Goal: Task Accomplishment & Management: Use online tool/utility

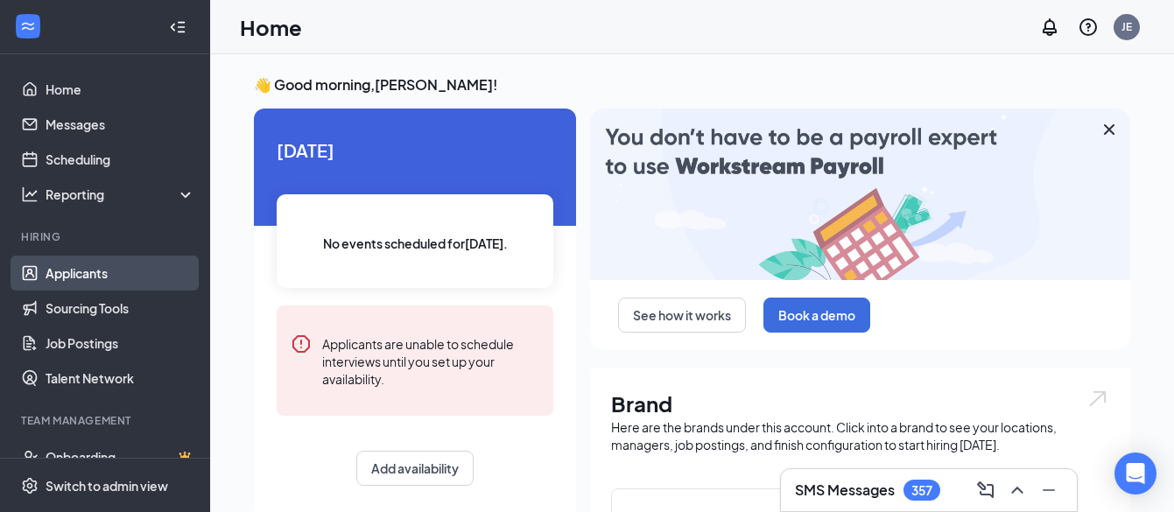
click at [80, 274] on link "Applicants" at bounding box center [121, 273] width 150 height 35
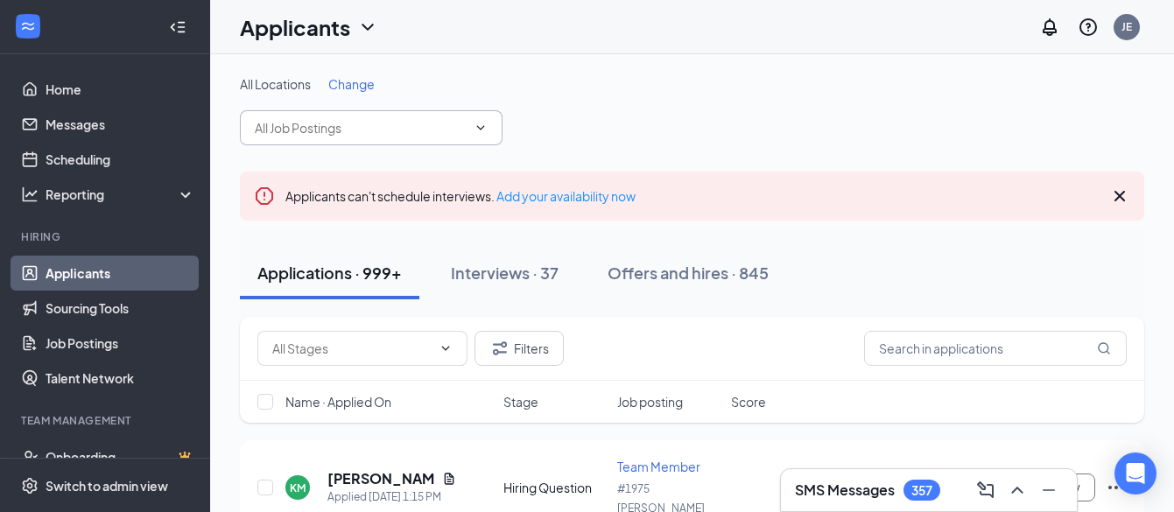
click at [468, 126] on span at bounding box center [371, 127] width 263 height 35
type input "G"
type input "GM"
click at [900, 349] on input "text" at bounding box center [995, 348] width 263 height 35
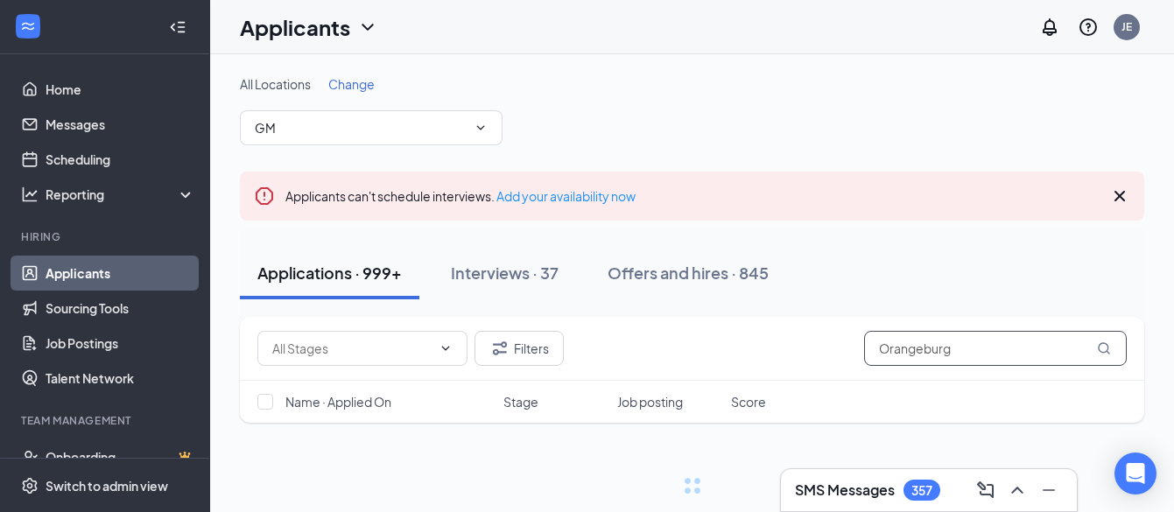
click at [1109, 355] on input "Orangeburg" at bounding box center [995, 348] width 263 height 35
click at [1062, 354] on input "Orangeburg" at bounding box center [995, 348] width 263 height 35
click at [1101, 347] on icon "MagnifyingGlass" at bounding box center [1104, 348] width 14 height 14
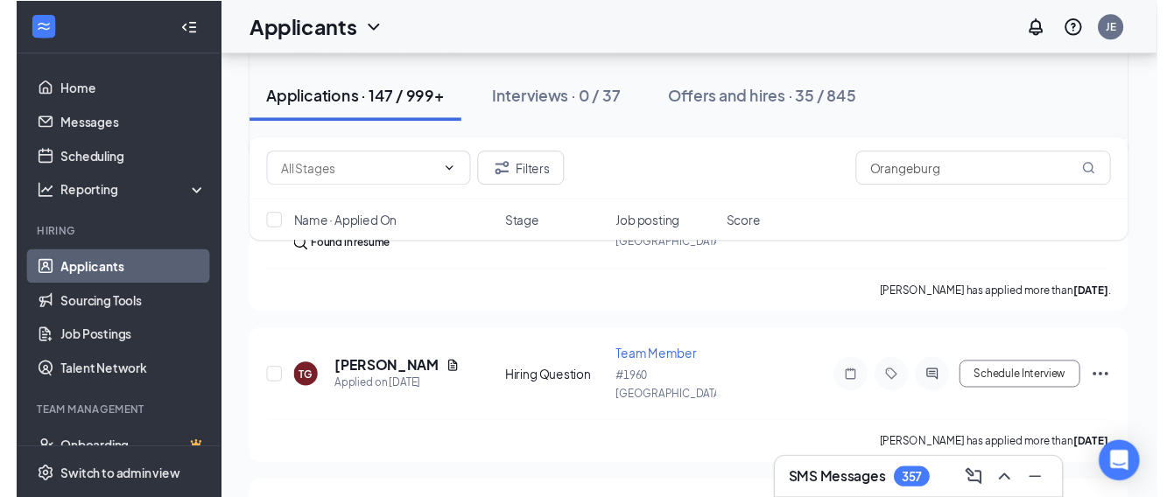
scroll to position [2322, 0]
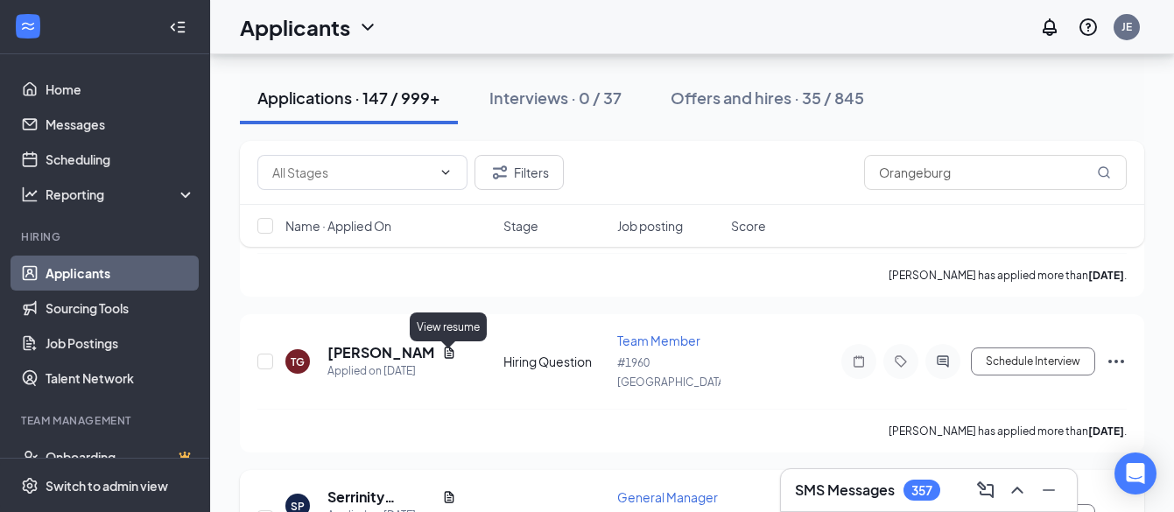
click at [448, 490] on icon "Document" at bounding box center [449, 497] width 14 height 14
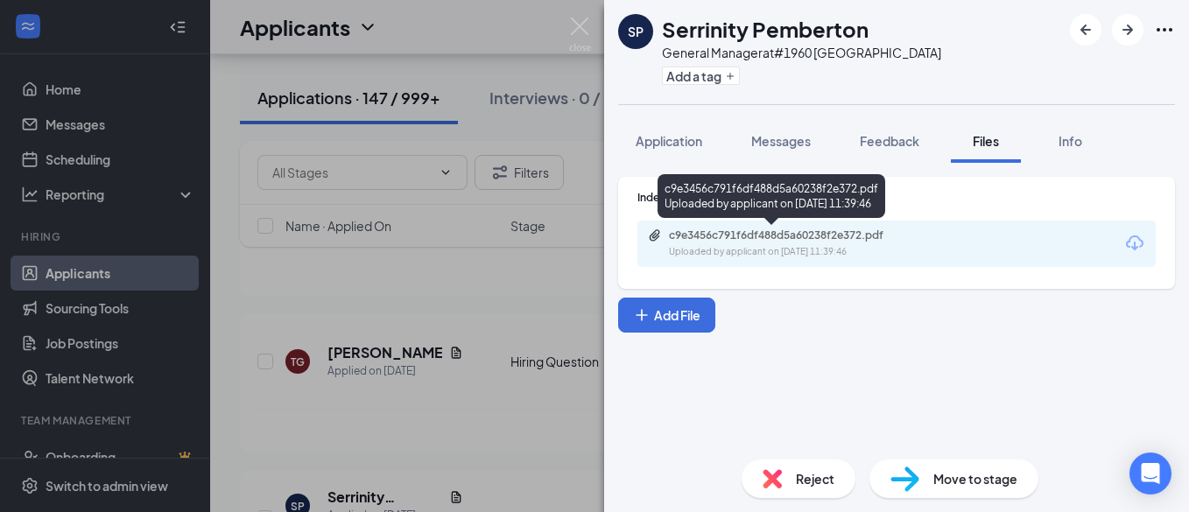
click at [806, 236] on div "c9e3456c791f6df488d5a60238f2e372.pdf" at bounding box center [791, 236] width 245 height 14
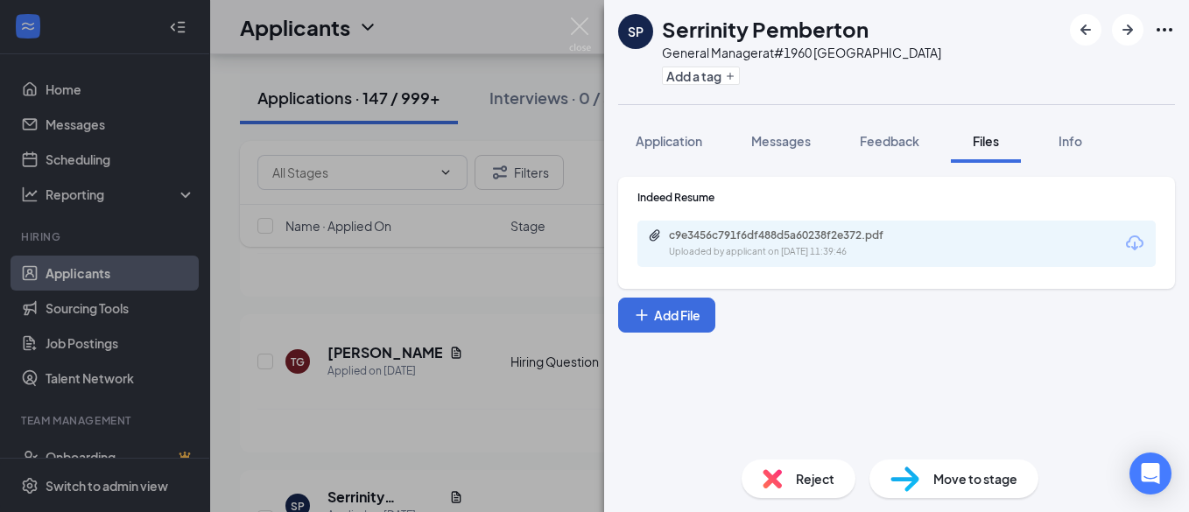
click at [583, 28] on img at bounding box center [580, 35] width 22 height 34
click at [581, 32] on img at bounding box center [580, 35] width 22 height 34
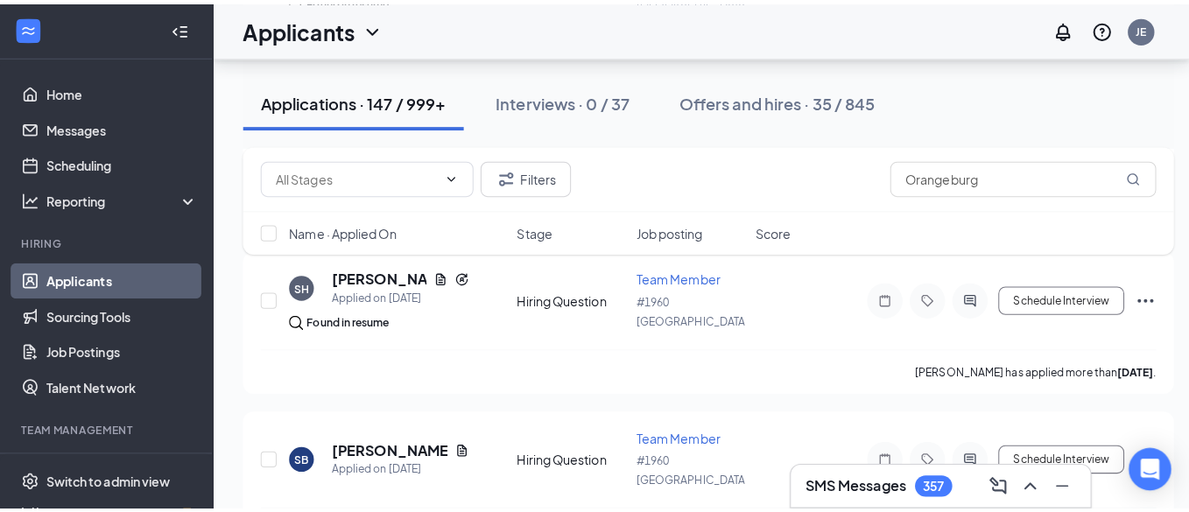
scroll to position [2947, 0]
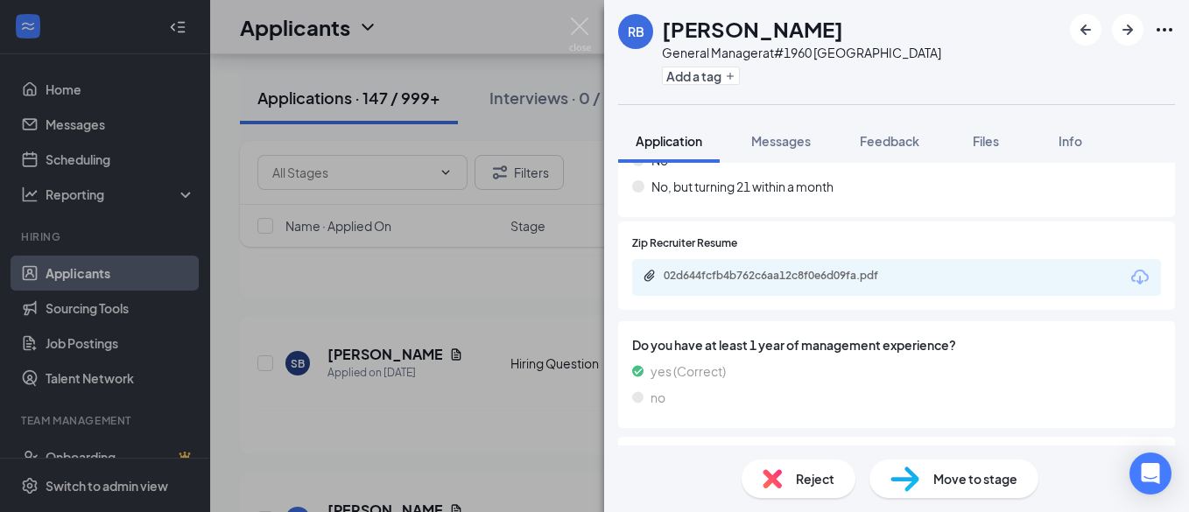
scroll to position [341, 0]
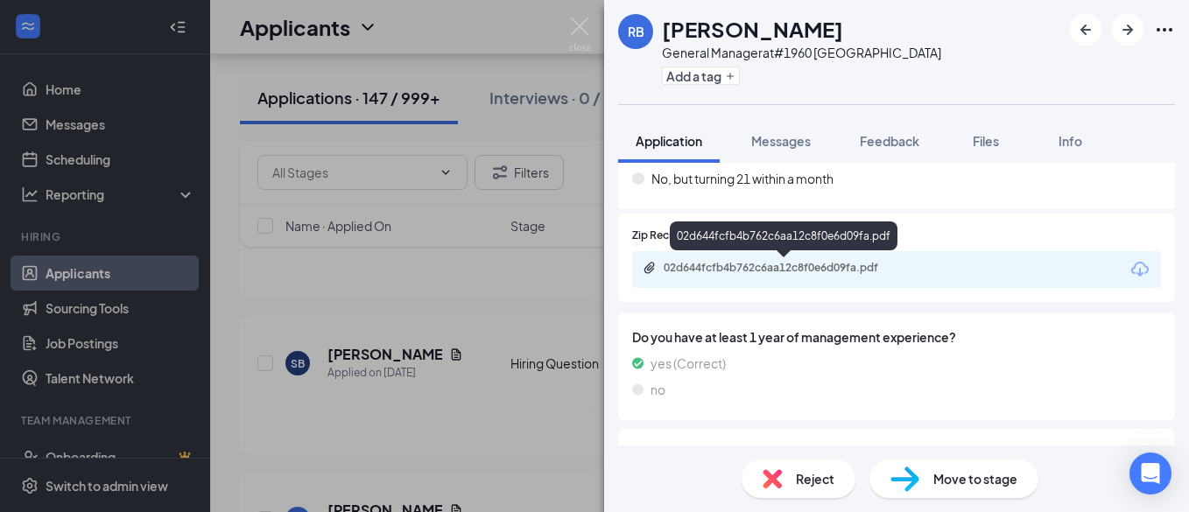
click at [778, 267] on div "02d644fcfb4b762c6aa12c8f0e6d09fa.pdf" at bounding box center [786, 268] width 245 height 14
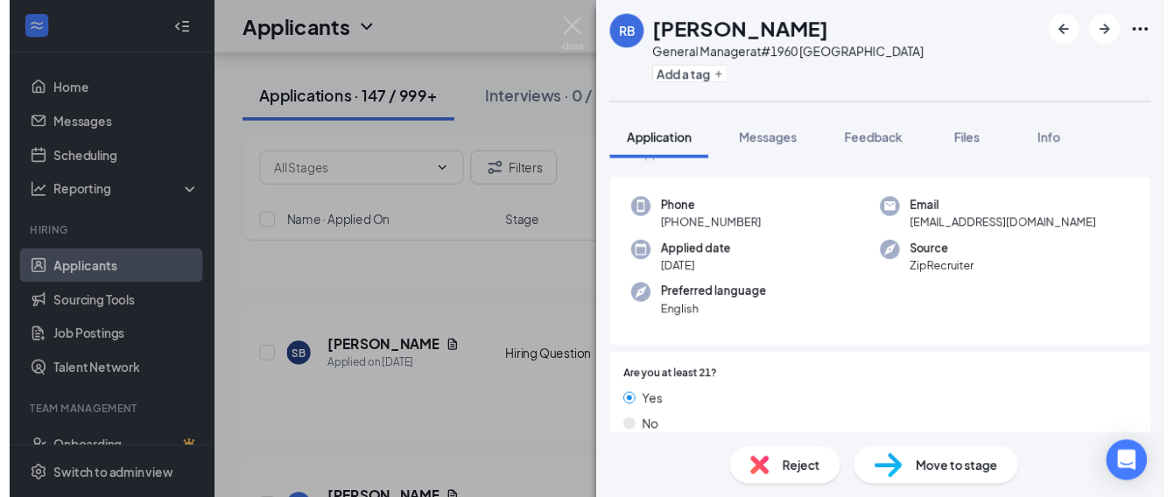
scroll to position [0, 0]
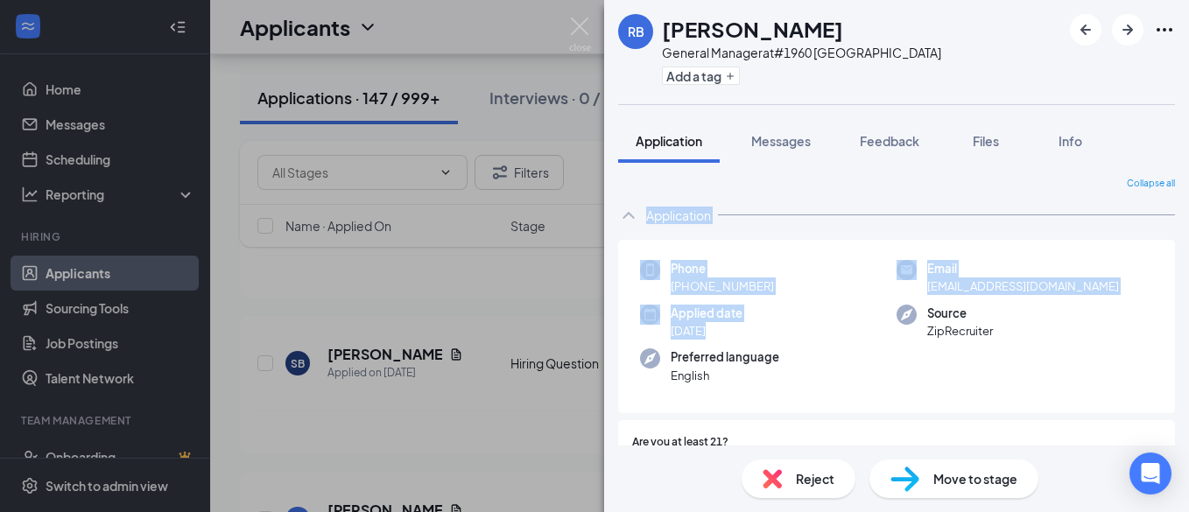
drag, startPoint x: 664, startPoint y: 28, endPoint x: 826, endPoint y: 337, distance: 349.0
click at [826, 337] on div "RB [PERSON_NAME] General Manager at #1960 Orangeburg Add a tag Application Mess…" at bounding box center [896, 256] width 585 height 512
copy div "Application Phone [PHONE_NUMBER] Email [EMAIL_ADDRESS][DOMAIN_NAME] Applied dat…"
click at [583, 25] on img at bounding box center [580, 35] width 22 height 34
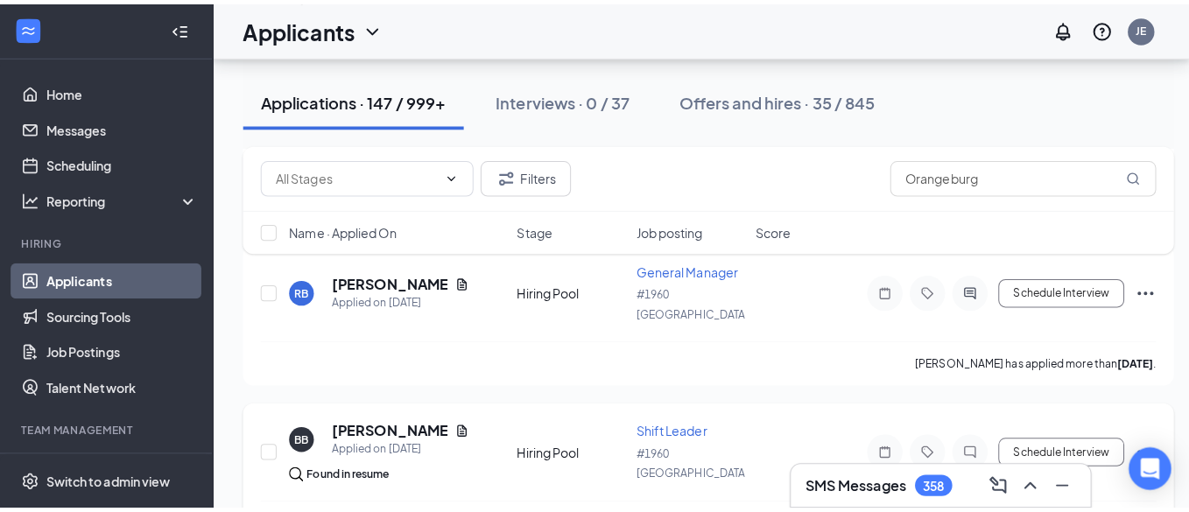
scroll to position [3215, 0]
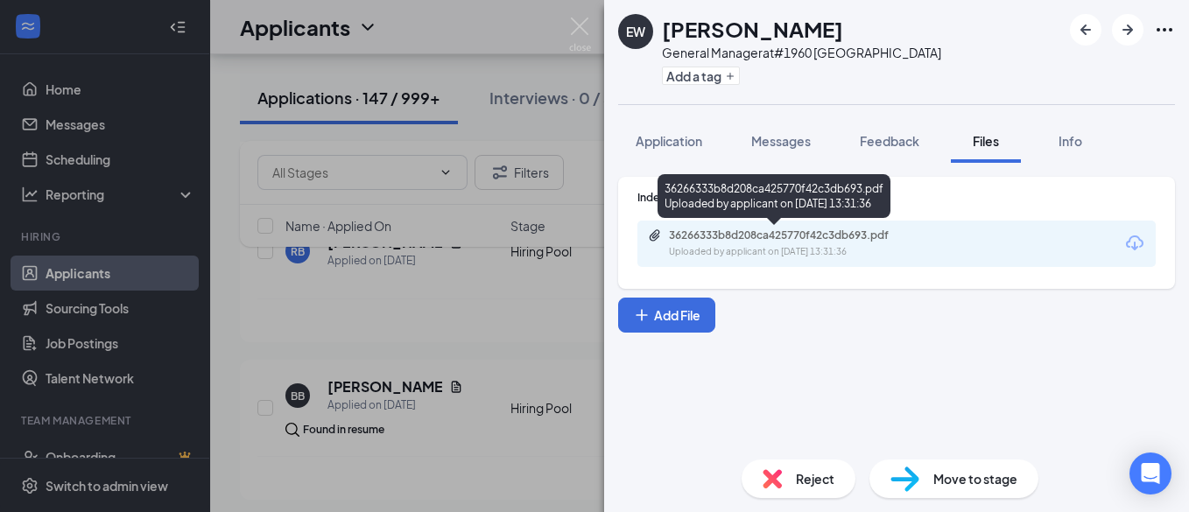
click at [714, 235] on div "36266333b8d208ca425770f42c3db693.pdf" at bounding box center [791, 236] width 245 height 14
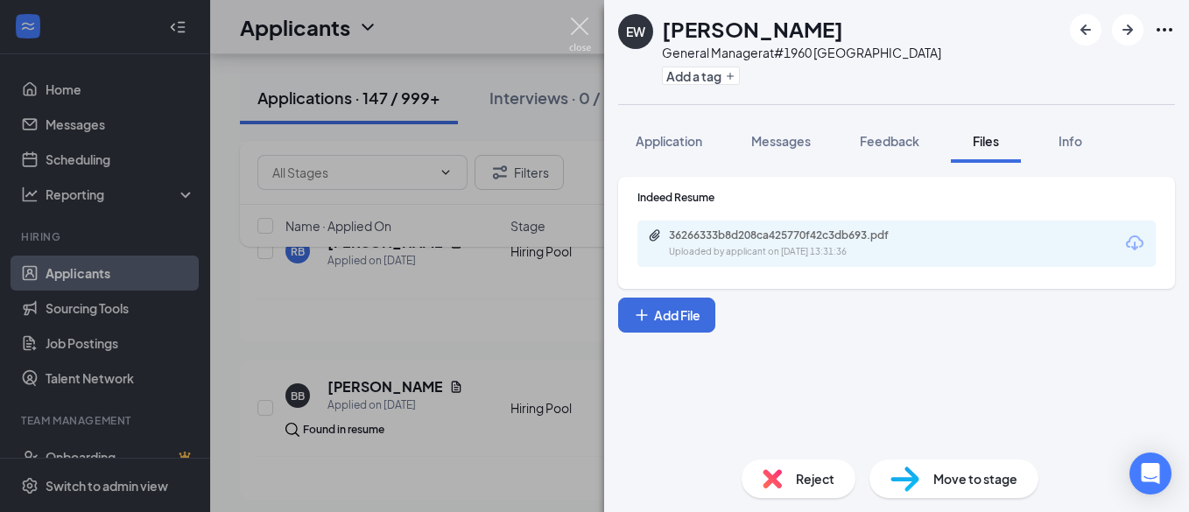
click at [572, 30] on img at bounding box center [580, 35] width 22 height 34
click at [577, 32] on img at bounding box center [580, 35] width 22 height 34
click at [581, 29] on img at bounding box center [580, 35] width 22 height 34
click at [581, 29] on div "Applicants JE" at bounding box center [699, 27] width 979 height 54
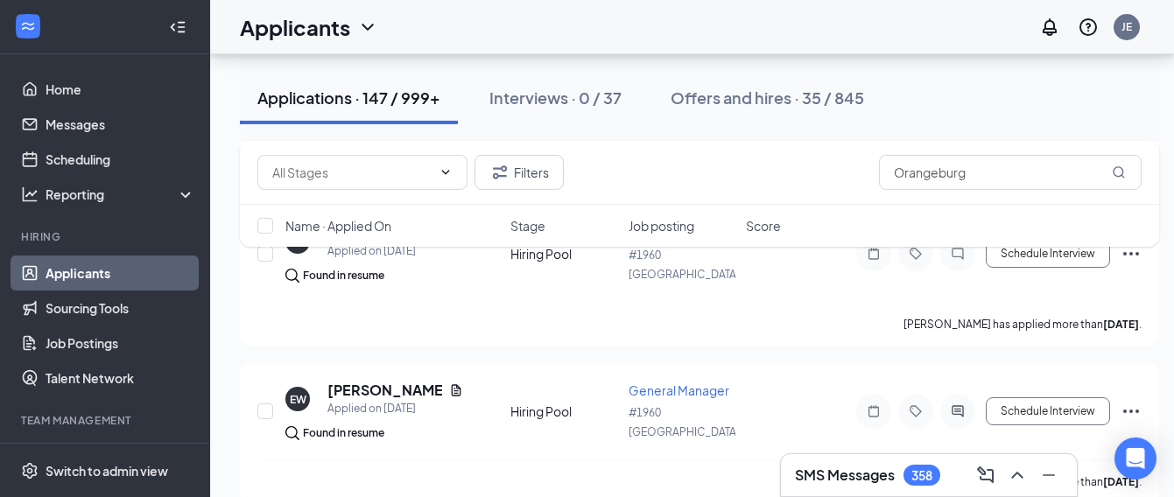
scroll to position [3394, 0]
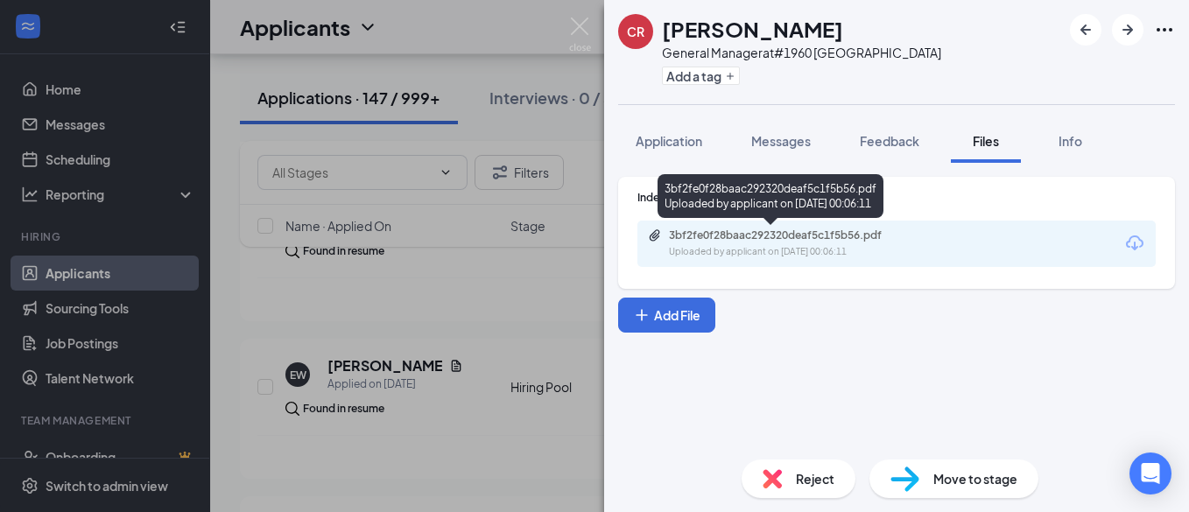
click at [813, 229] on div "3bf2fe0f28baac292320deaf5c1f5b56.pdf" at bounding box center [791, 236] width 245 height 14
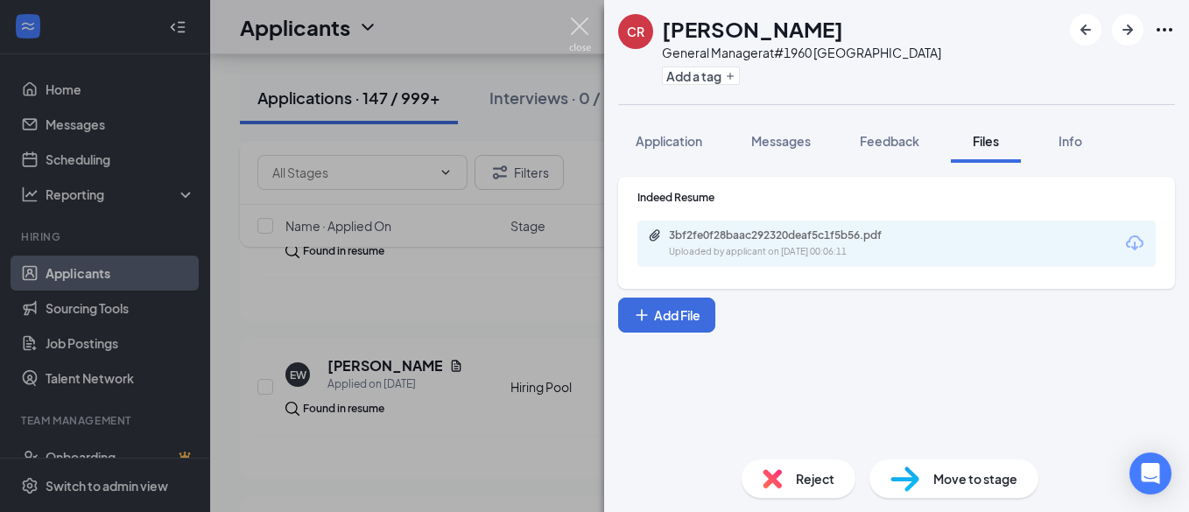
click at [581, 27] on img at bounding box center [580, 35] width 22 height 34
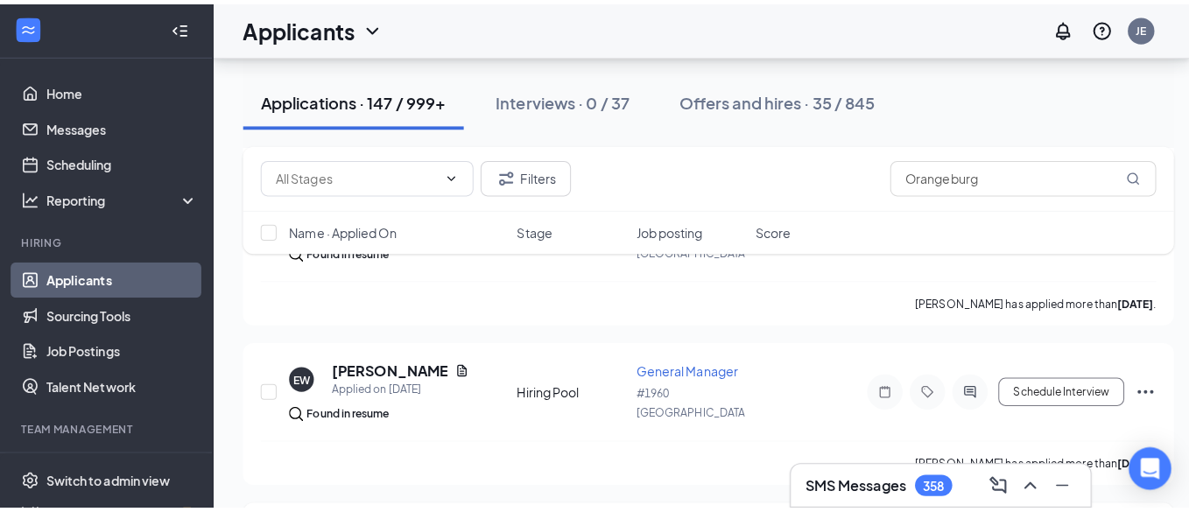
scroll to position [3394, 0]
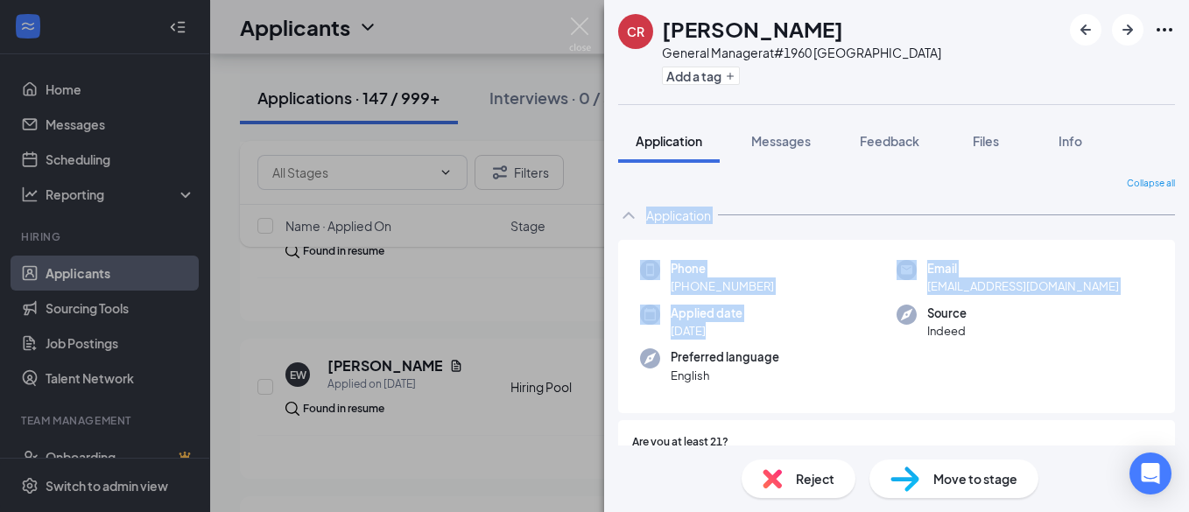
drag, startPoint x: 665, startPoint y: 30, endPoint x: 763, endPoint y: 330, distance: 315.9
click at [764, 333] on div "CR [PERSON_NAME] General Manager at #1960 Orangeburg Add a tag Application Mess…" at bounding box center [896, 256] width 585 height 512
click at [587, 29] on img at bounding box center [580, 35] width 22 height 34
click at [575, 29] on img at bounding box center [580, 35] width 22 height 34
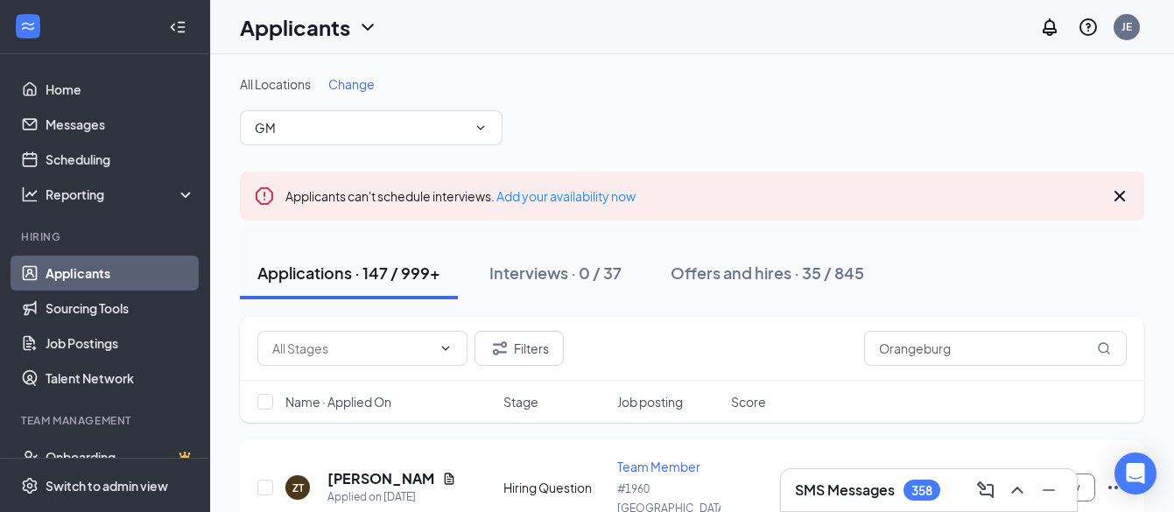
click at [362, 80] on span "Change" at bounding box center [351, 84] width 46 height 16
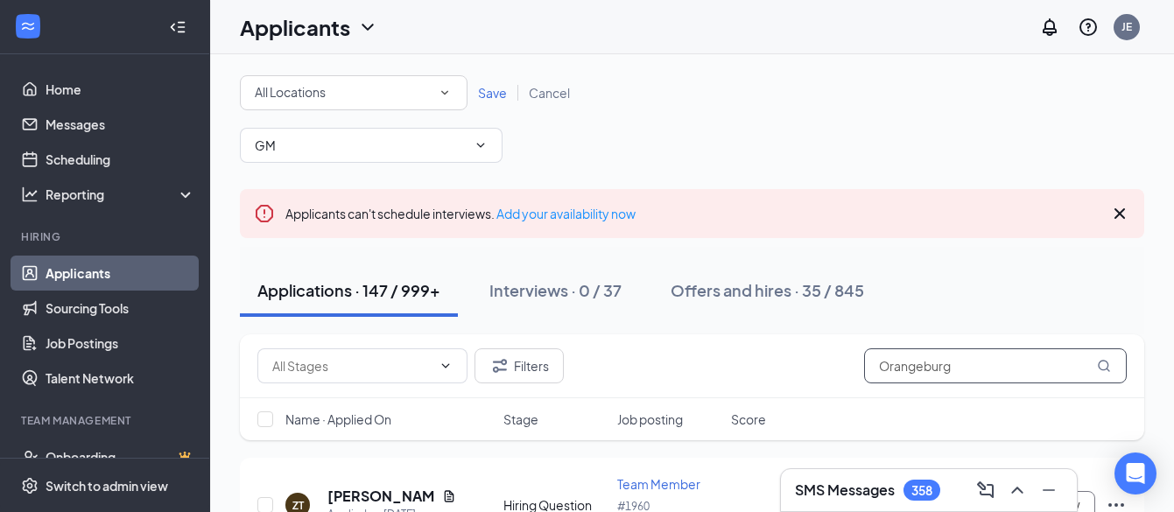
click at [968, 368] on input "Orangeburg" at bounding box center [995, 365] width 263 height 35
drag, startPoint x: 968, startPoint y: 368, endPoint x: 783, endPoint y: 355, distance: 185.2
click at [864, 383] on input "Orangeburg" at bounding box center [995, 365] width 263 height 35
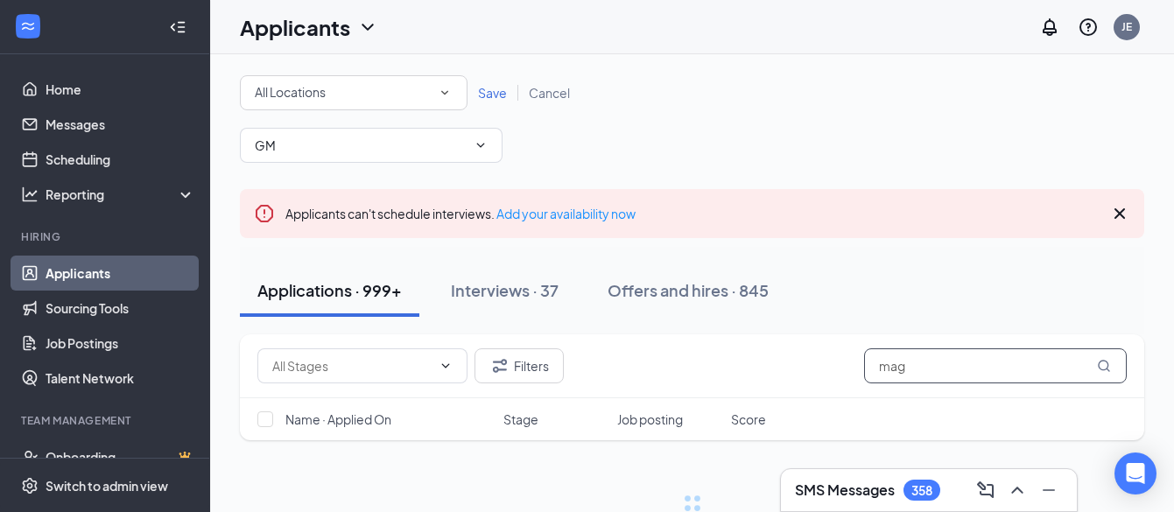
click at [988, 363] on input "mag" at bounding box center [995, 365] width 263 height 35
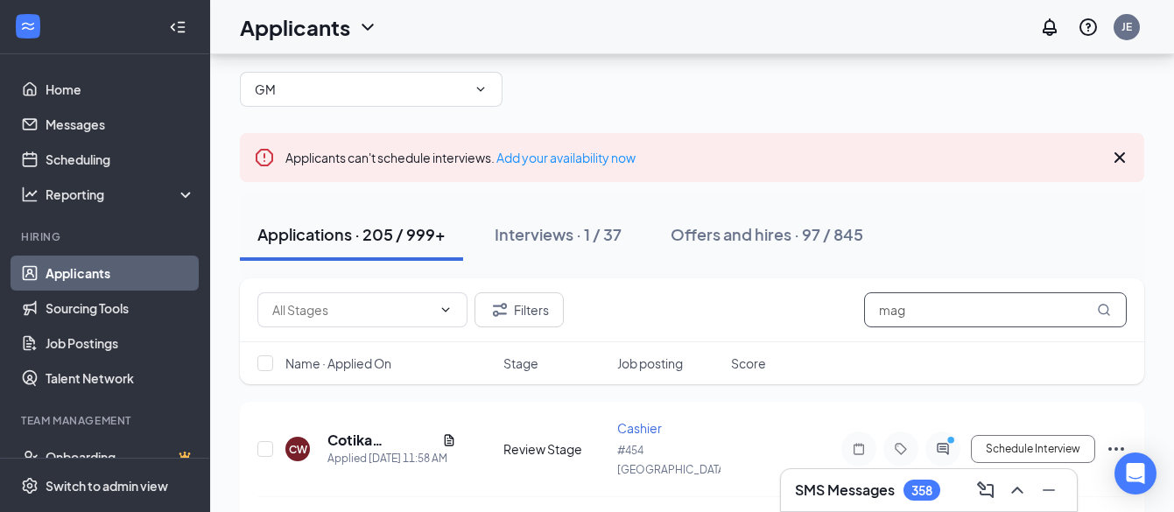
click at [946, 307] on input "mag" at bounding box center [995, 309] width 263 height 35
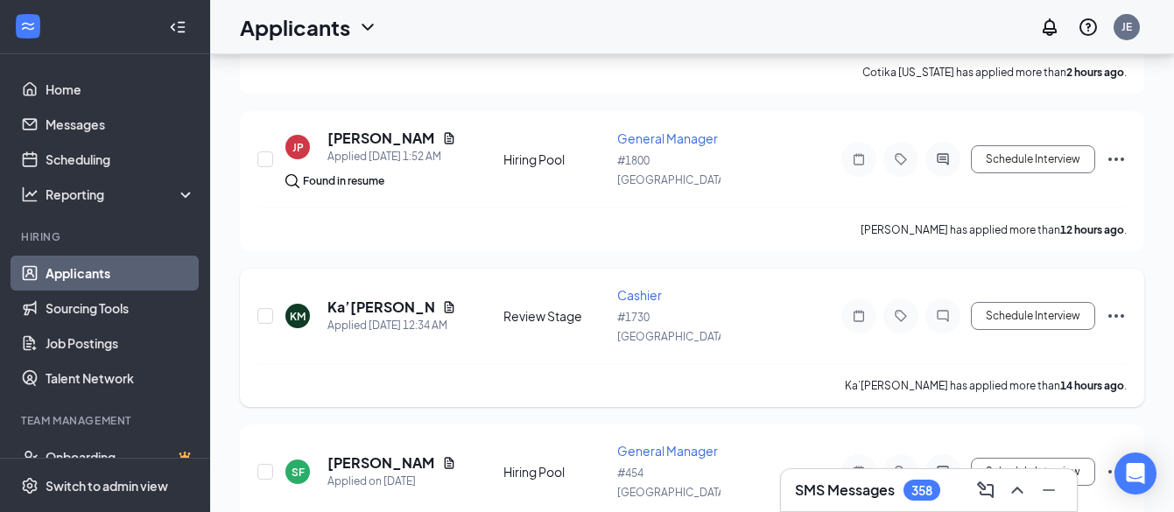
scroll to position [145, 0]
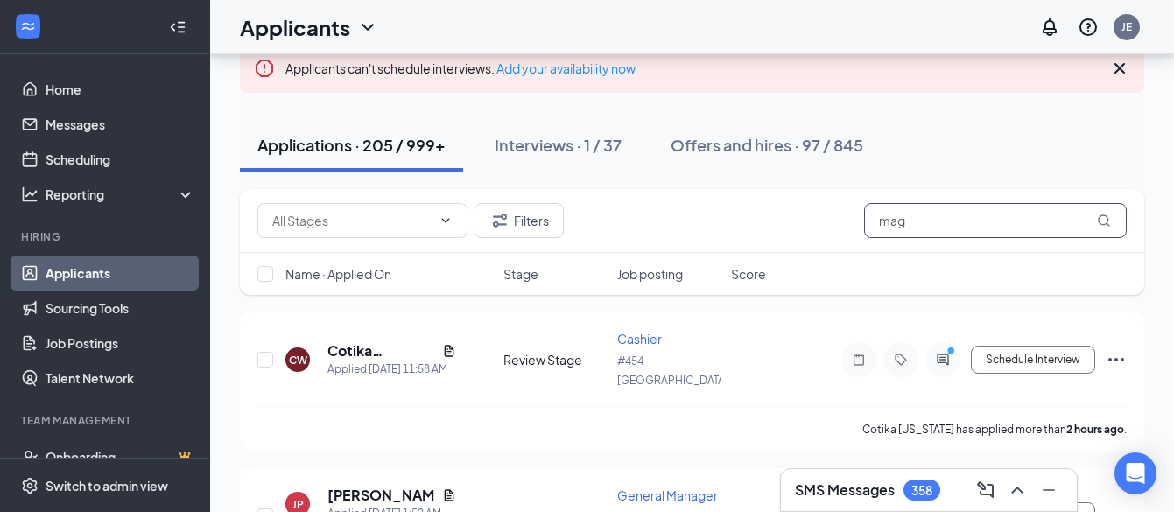
drag, startPoint x: 937, startPoint y: 218, endPoint x: 855, endPoint y: 223, distance: 82.5
click at [864, 223] on input "mag" at bounding box center [995, 220] width 263 height 35
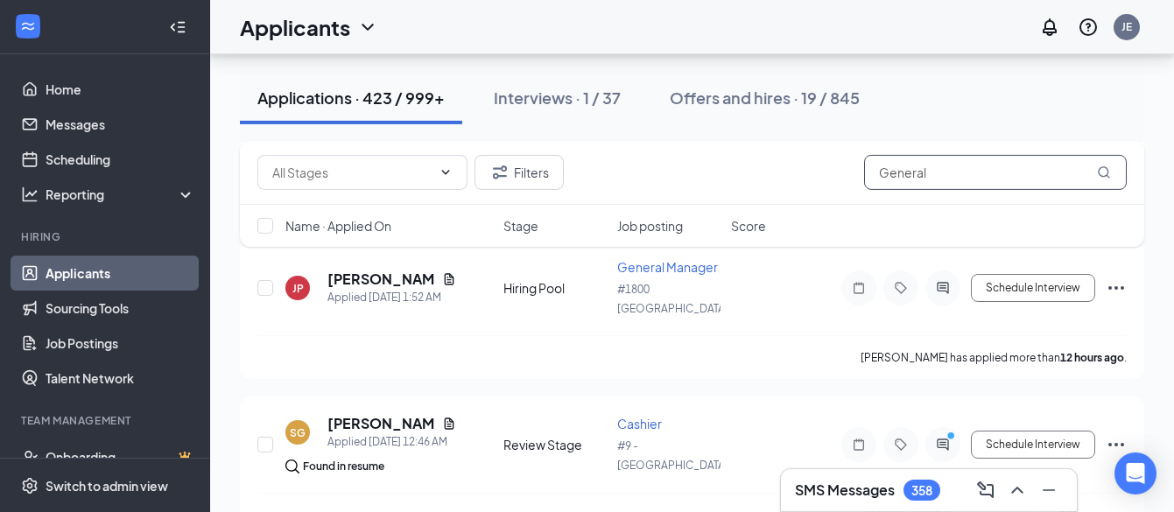
scroll to position [503, 0]
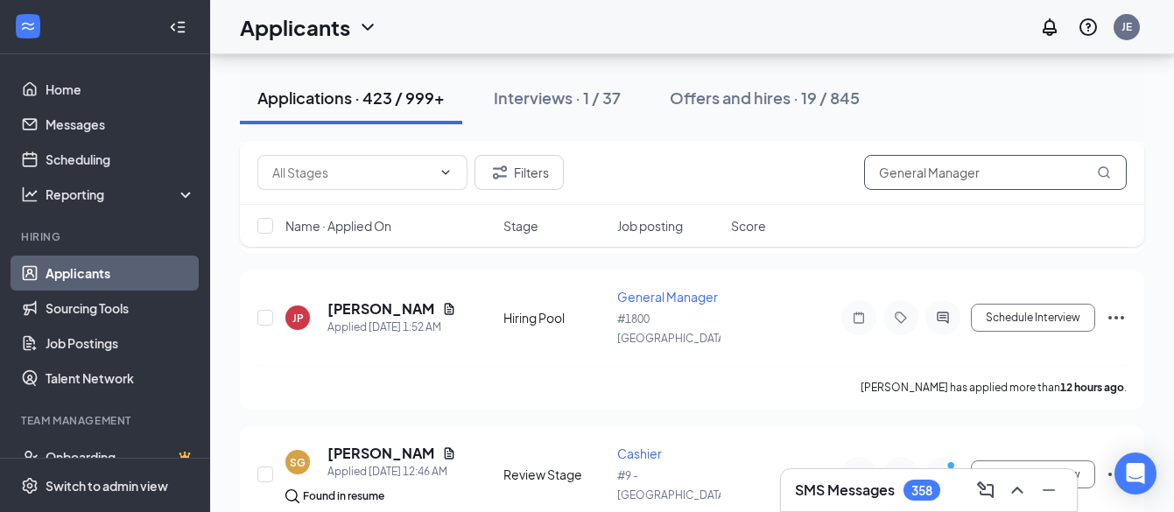
type input "General Manager"
